Goal: Information Seeking & Learning: Learn about a topic

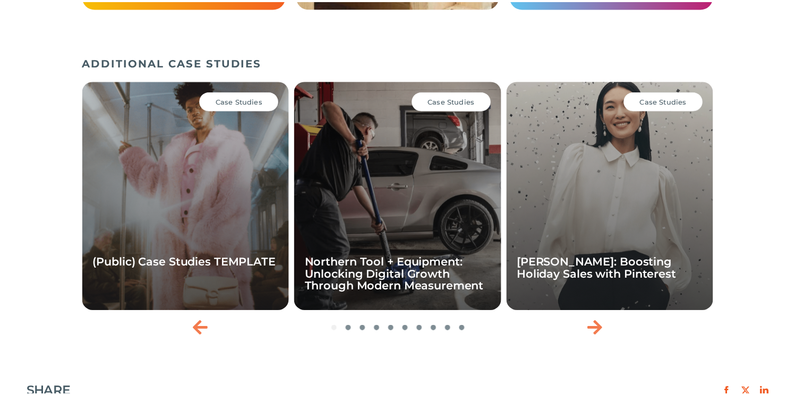
scroll to position [1949, 0]
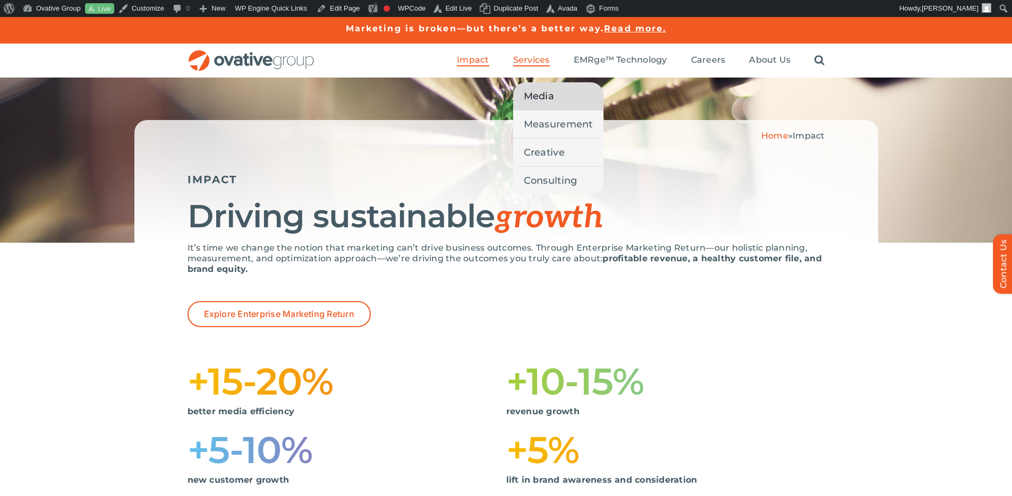
click at [547, 95] on span "Media" at bounding box center [539, 96] width 30 height 15
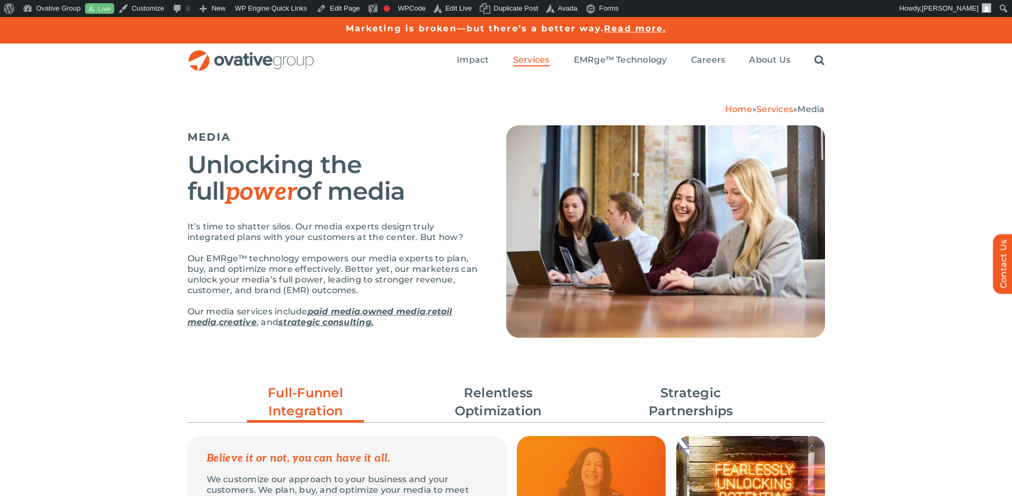
click at [404, 200] on h2 "Unlocking the full power of media" at bounding box center [334, 178] width 292 height 54
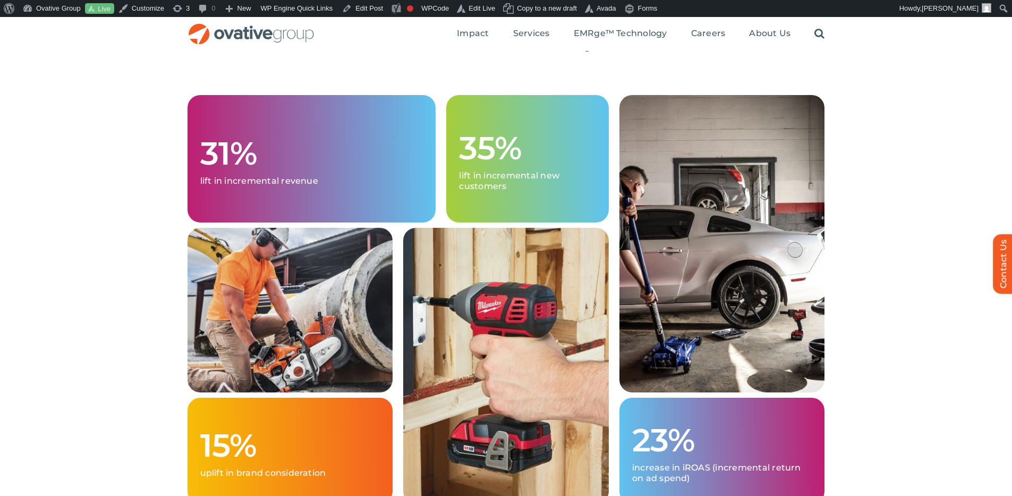
scroll to position [1231, 0]
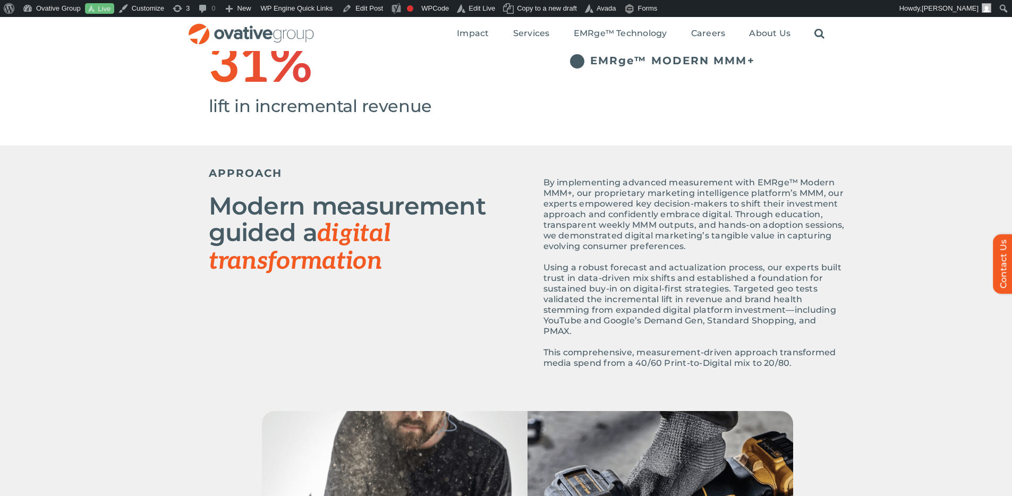
scroll to position [348, 0]
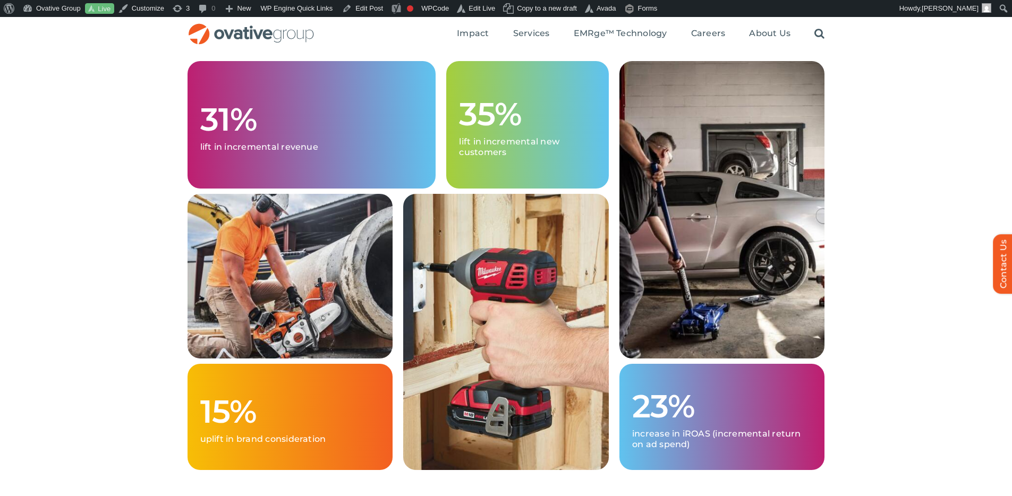
scroll to position [1263, 0]
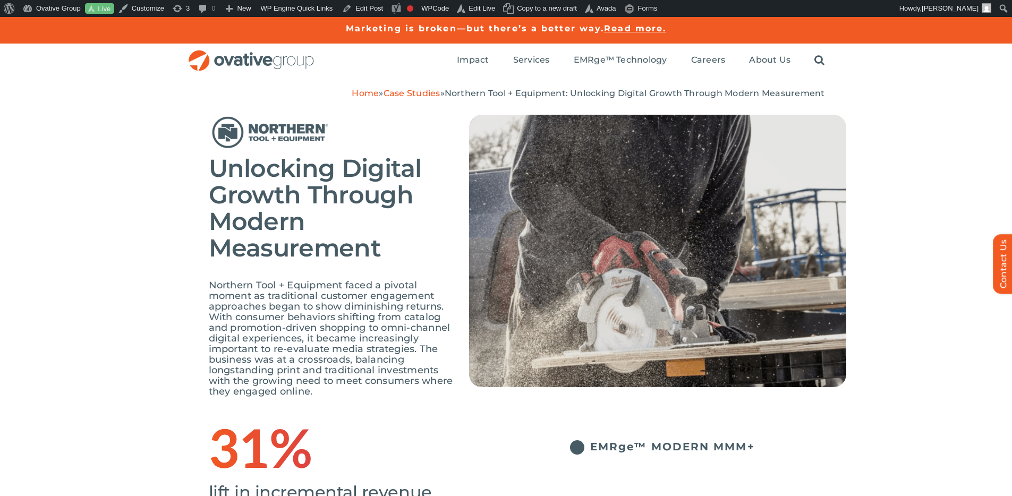
click at [886, 226] on div "Unlocking Digital Growth Through Modern Measurement Northern Tool + Equipment f…" at bounding box center [506, 259] width 1012 height 320
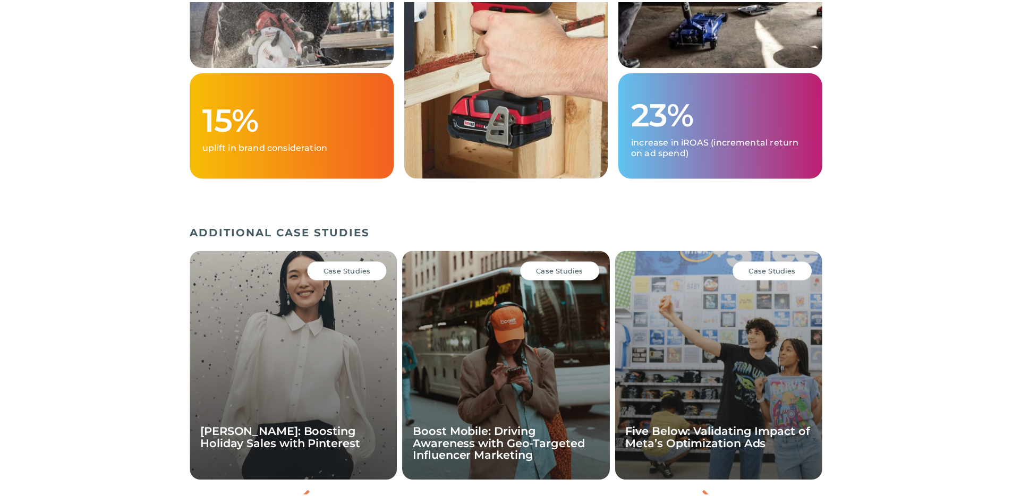
scroll to position [1848, 0]
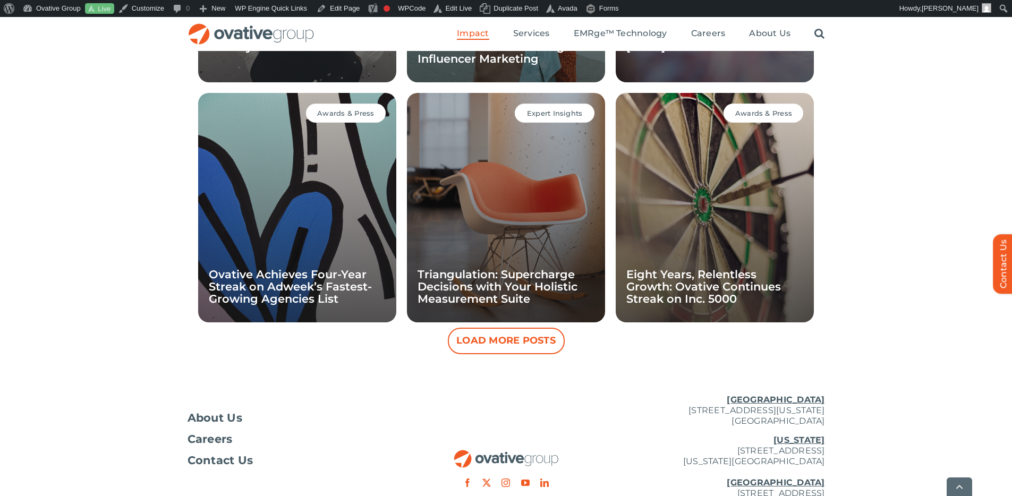
scroll to position [984, 0]
click at [538, 350] on button "Load More Posts" at bounding box center [506, 340] width 117 height 27
